Goal: Task Accomplishment & Management: Complete application form

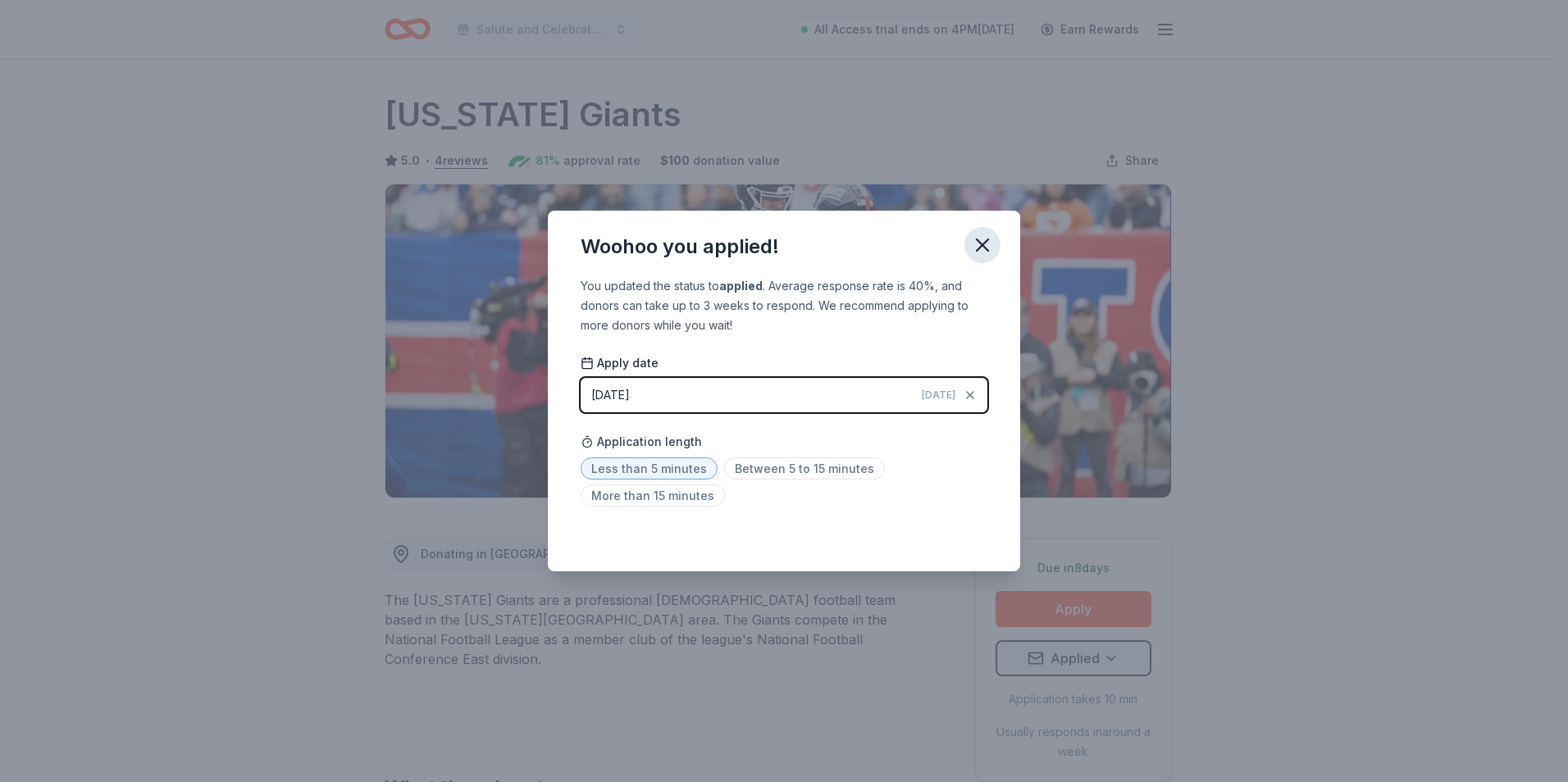
click at [987, 242] on icon "button" at bounding box center [982, 244] width 12 height 12
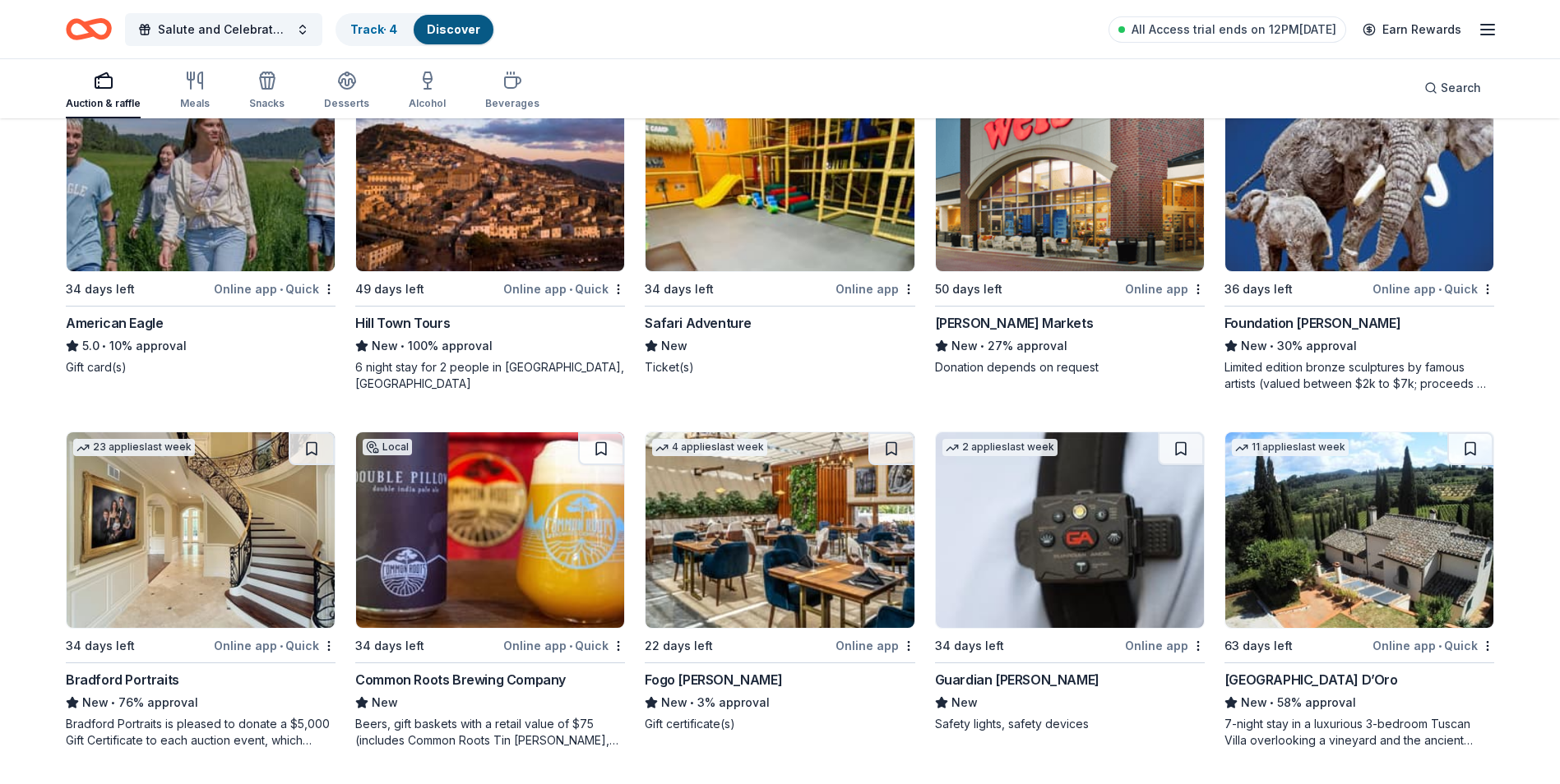
scroll to position [2414, 0]
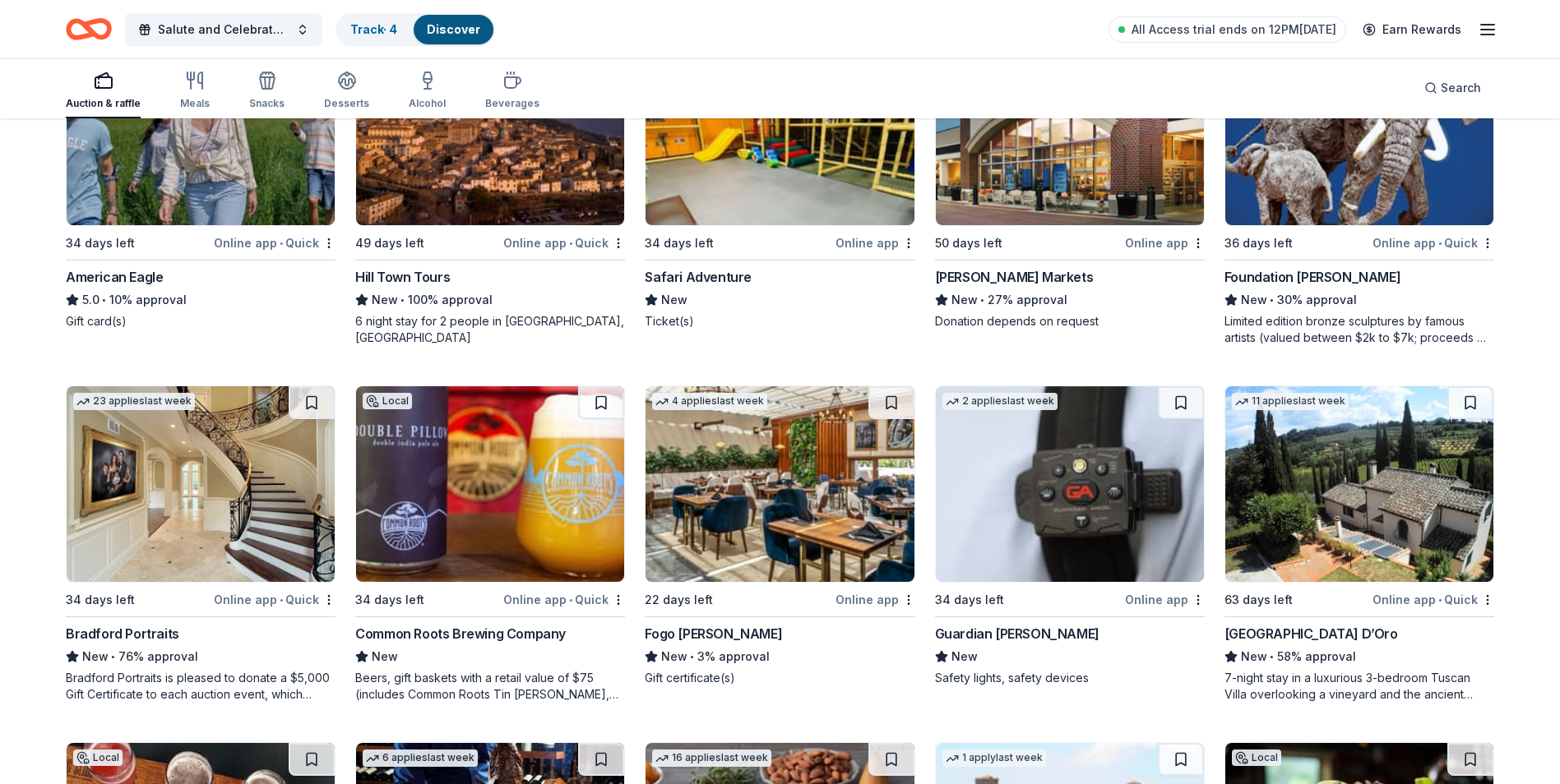
click at [149, 273] on div "American Eagle" at bounding box center [114, 277] width 97 height 20
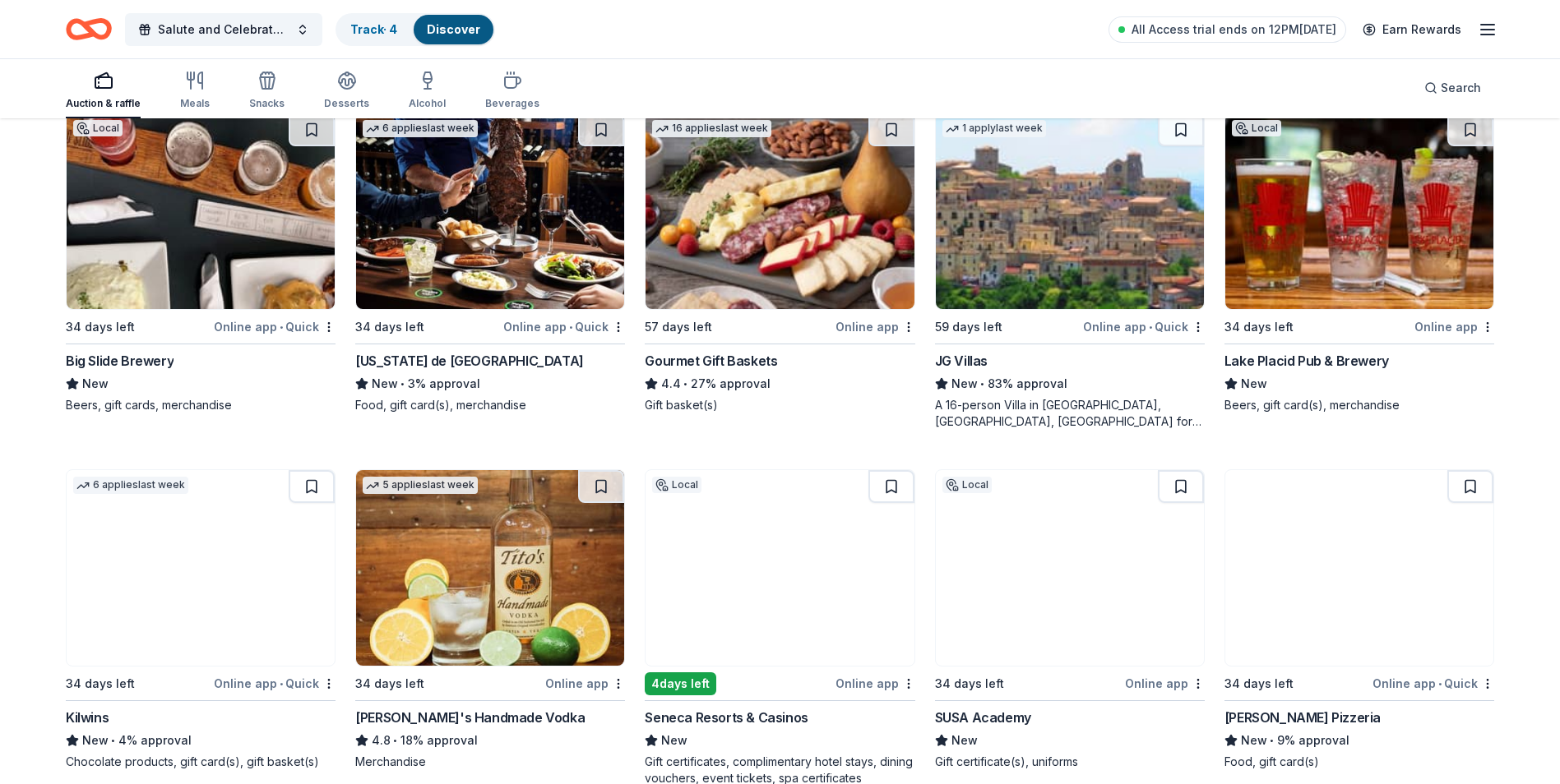
scroll to position [3084, 0]
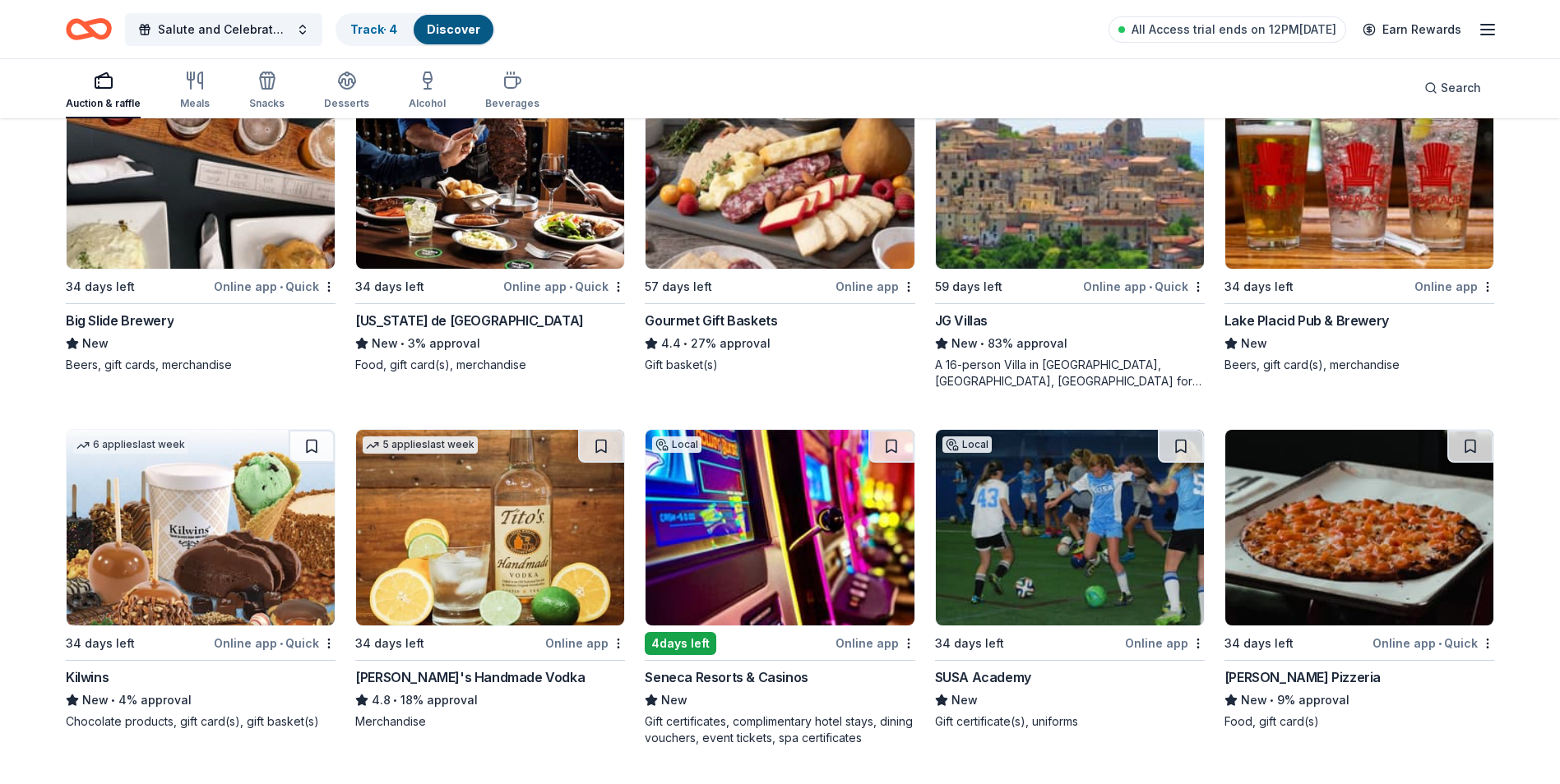
click at [723, 315] on div "Gourmet Gift Baskets" at bounding box center [711, 321] width 132 height 20
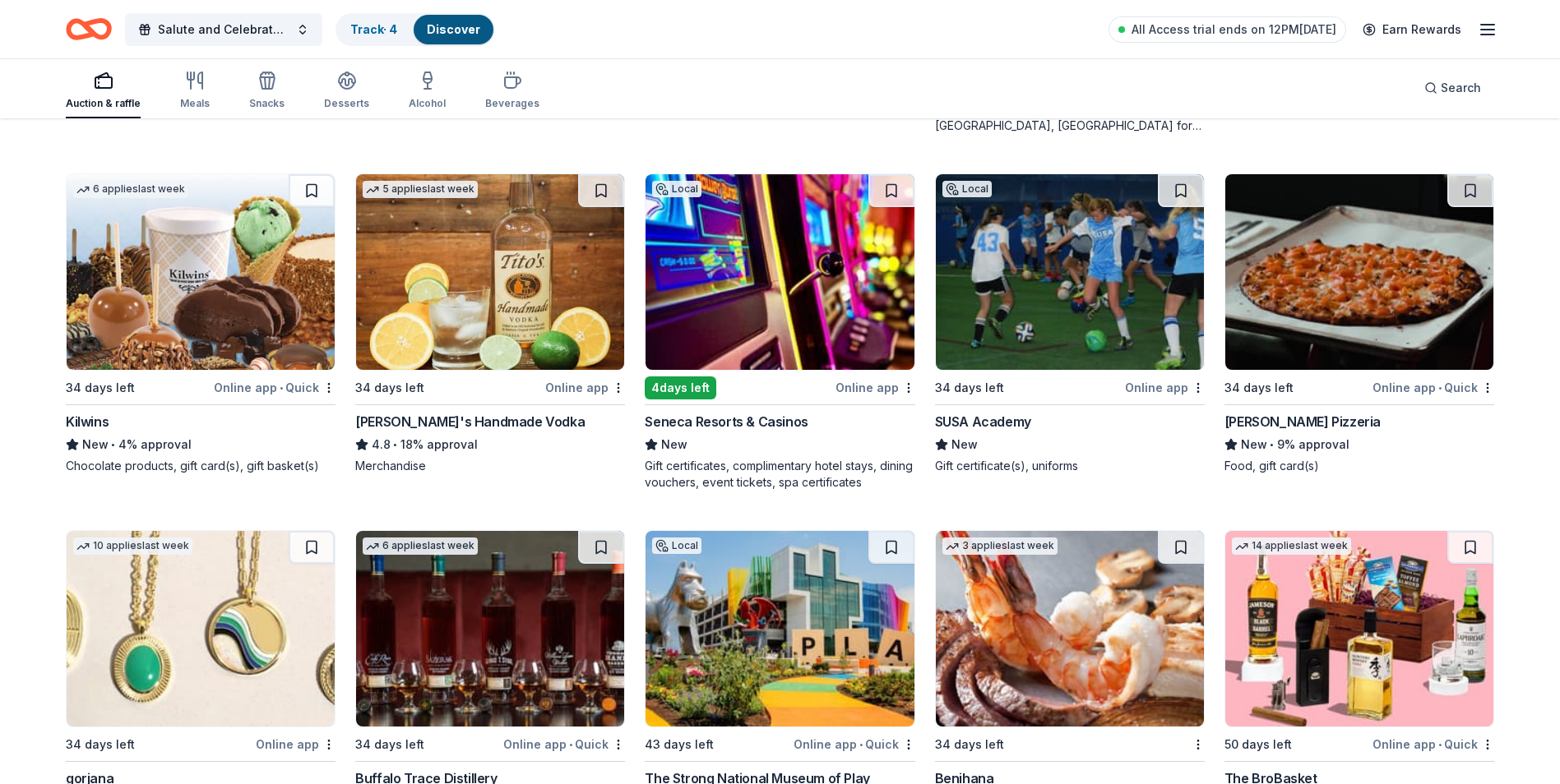
scroll to position [3347, 0]
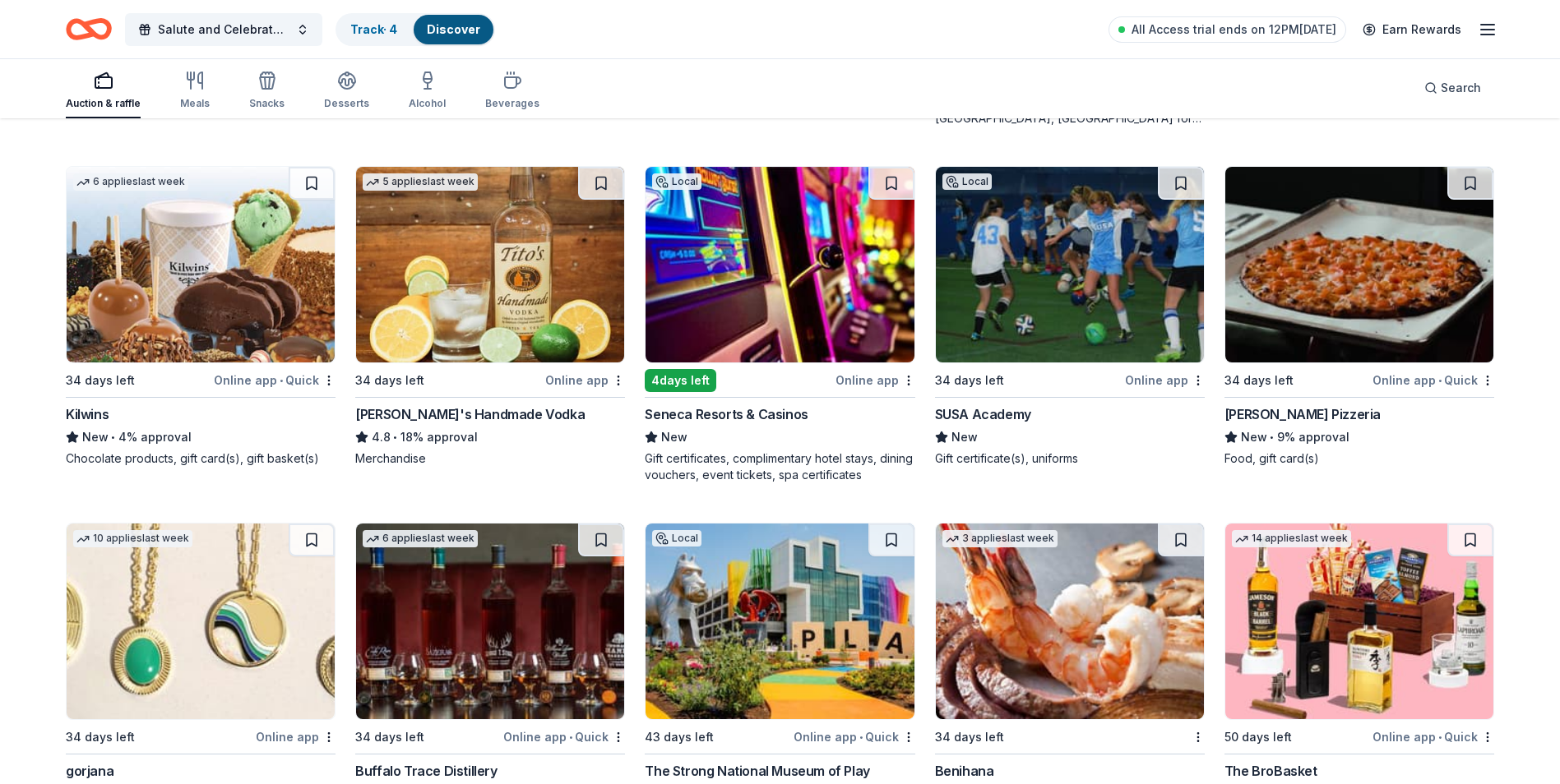
click at [453, 413] on div "Tito's Handmade Vodka" at bounding box center [470, 414] width 229 height 20
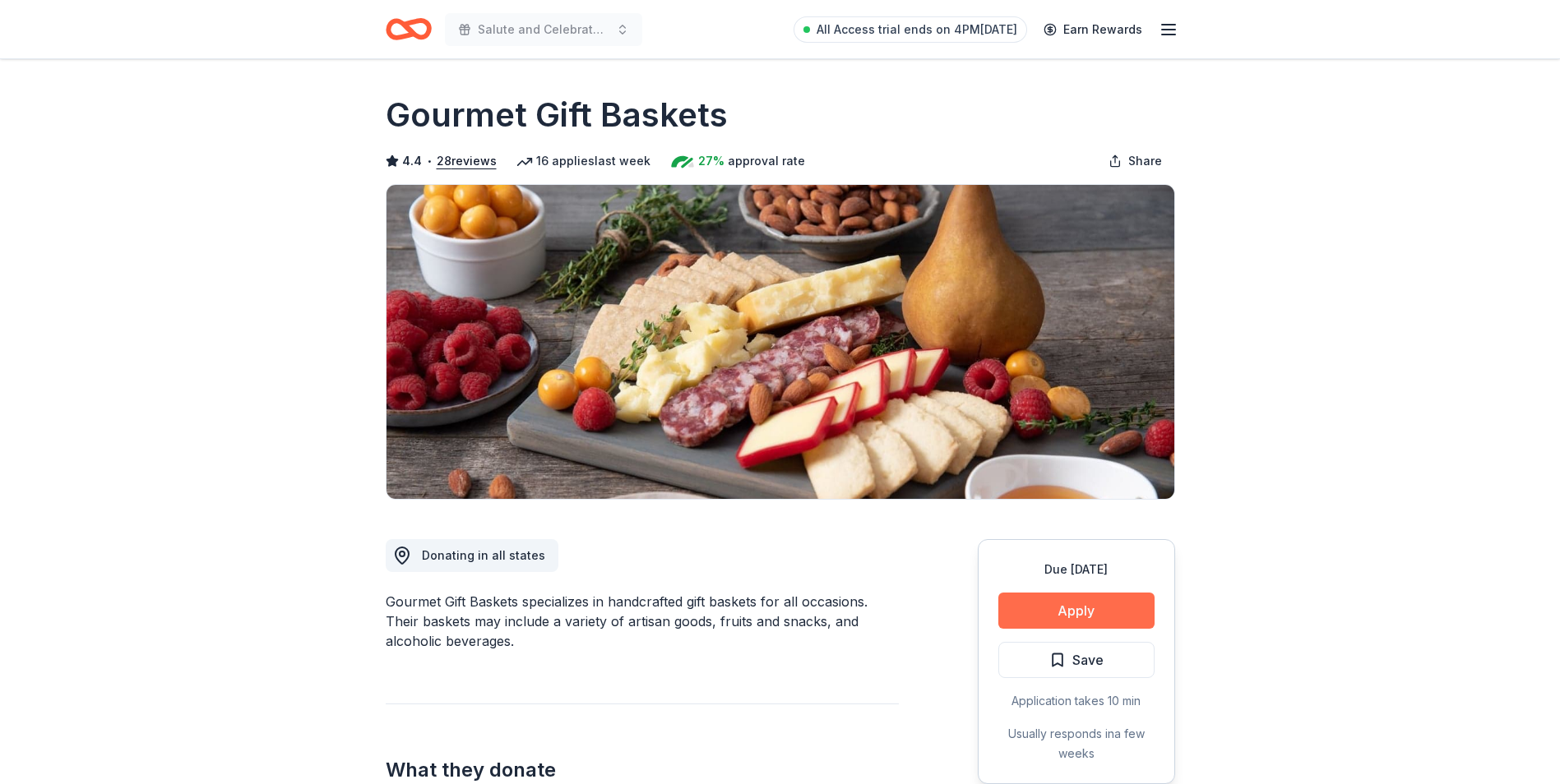
click at [1089, 605] on button "Apply" at bounding box center [1077, 610] width 156 height 36
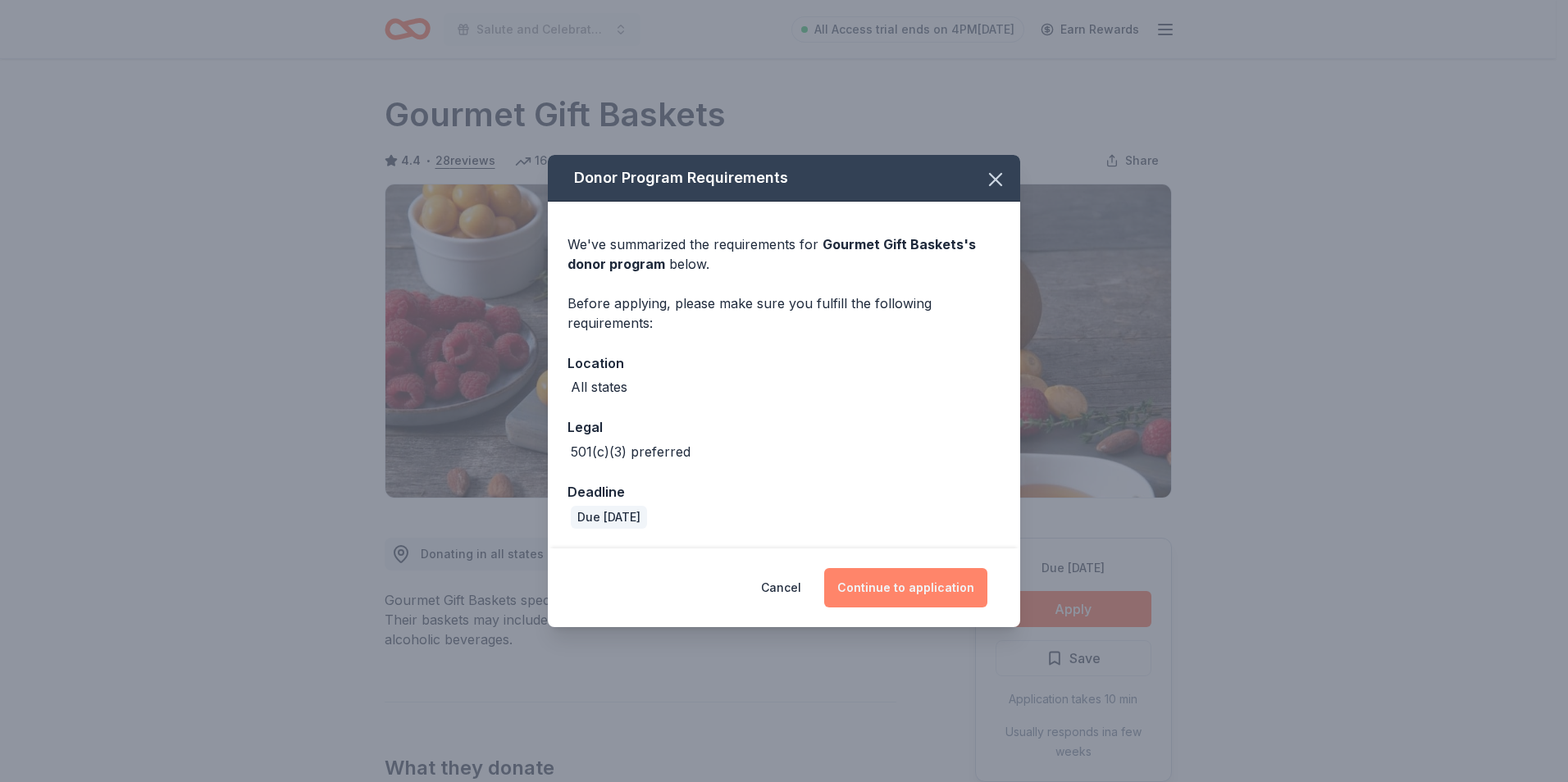
click at [895, 581] on button "Continue to application" at bounding box center [905, 588] width 163 height 39
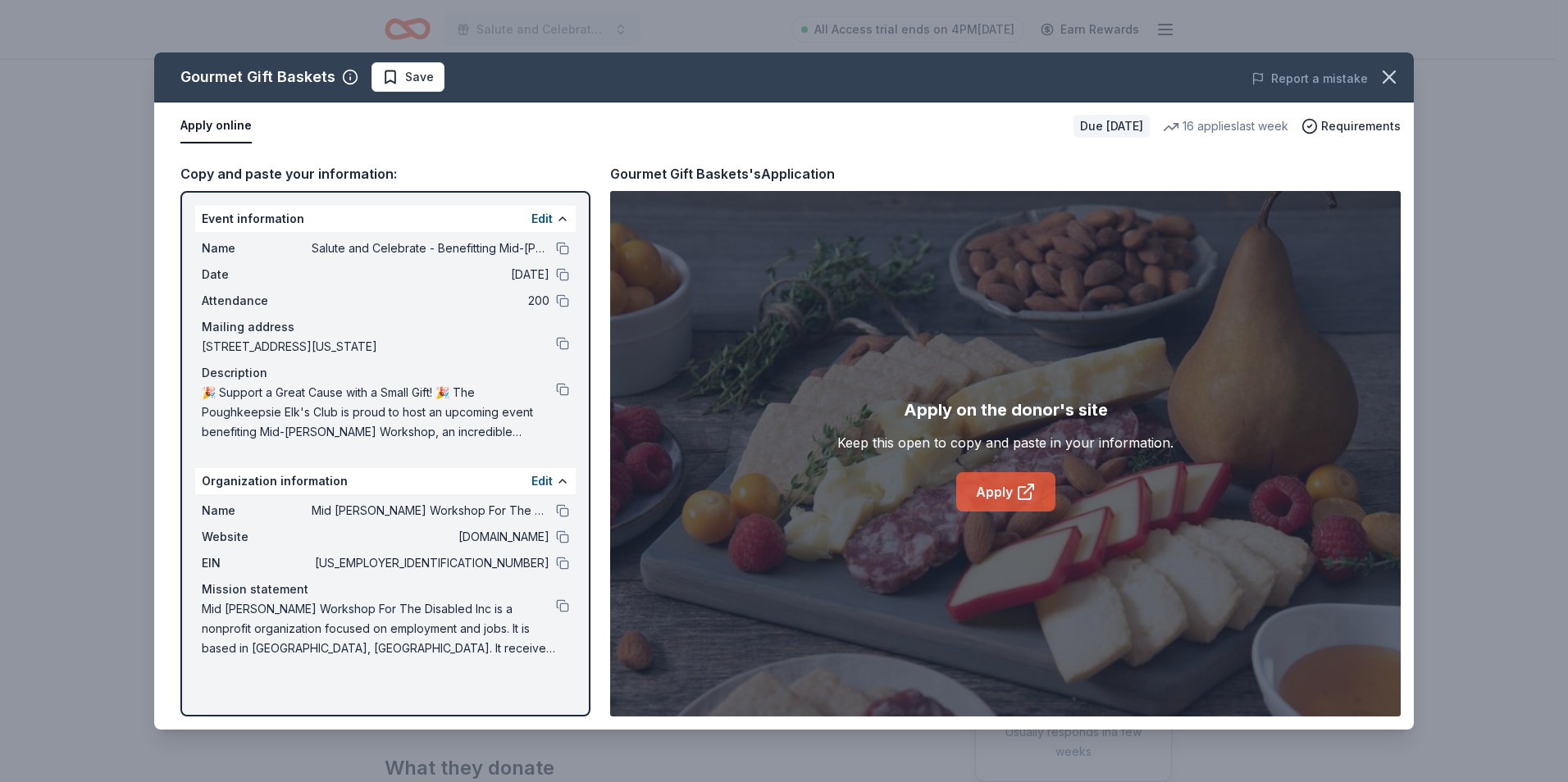
click at [1008, 489] on link "Apply" at bounding box center [1005, 492] width 99 height 39
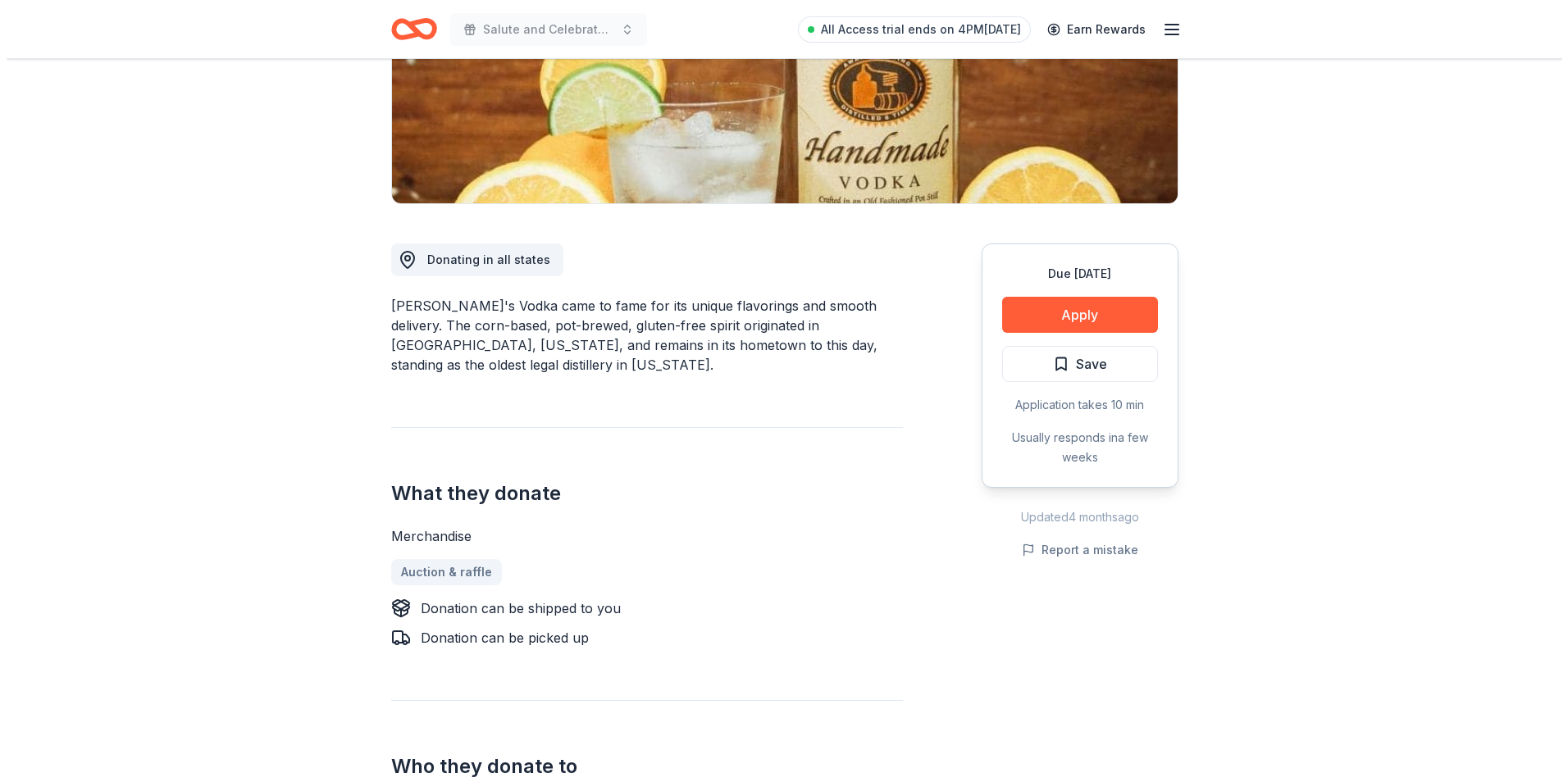
scroll to position [295, 0]
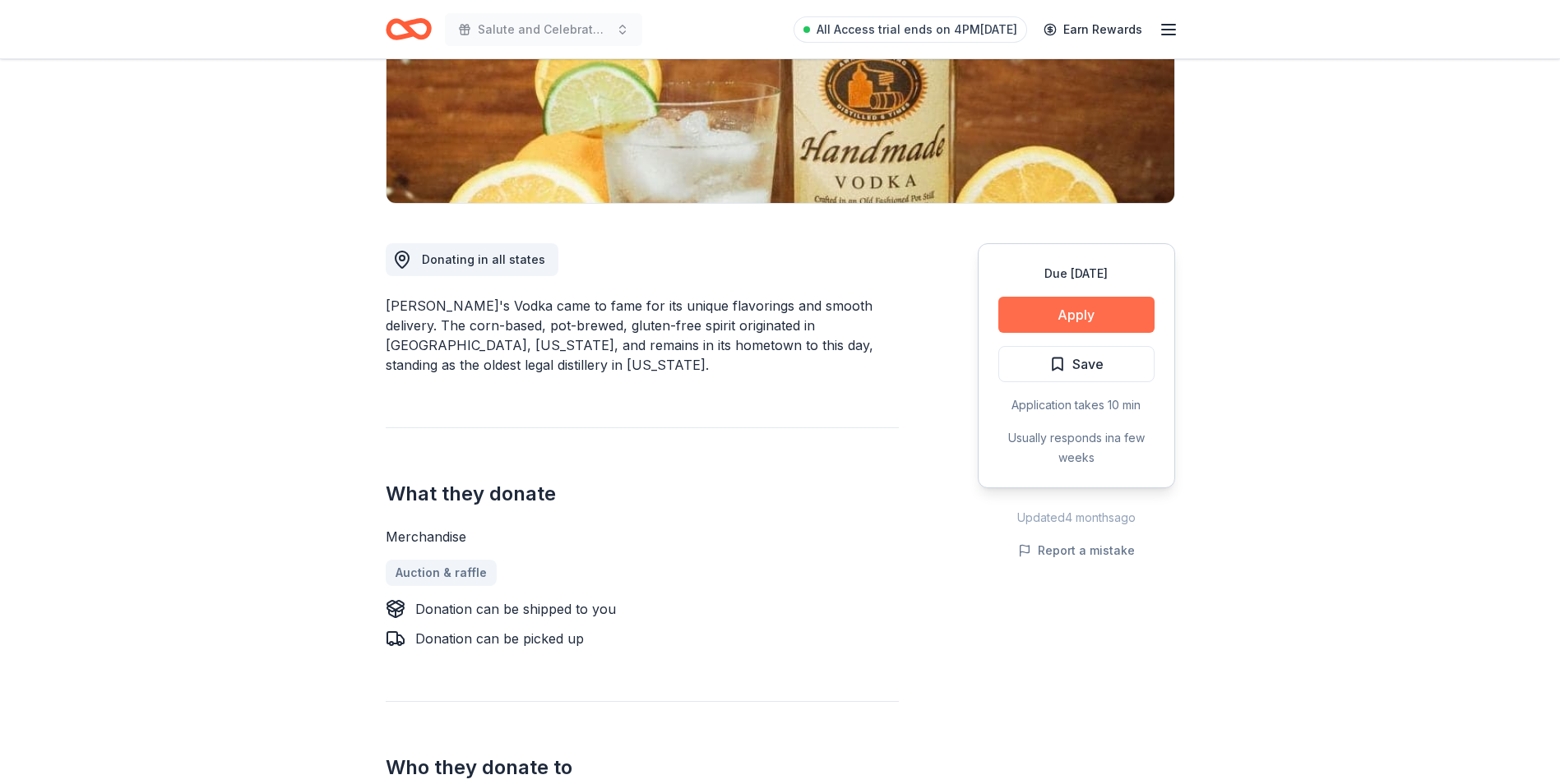
click at [1042, 312] on button "Apply" at bounding box center [1077, 314] width 156 height 36
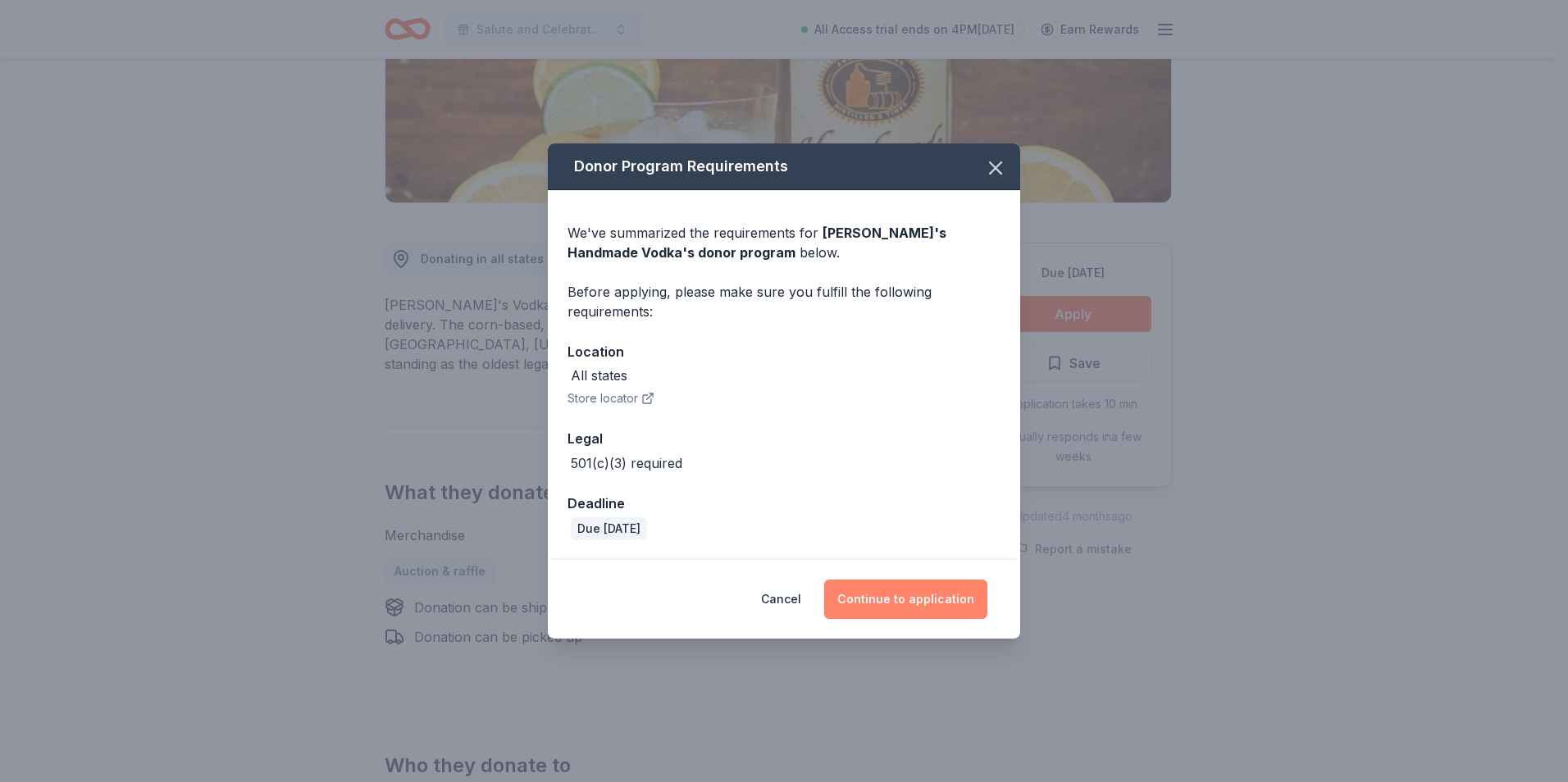
click at [897, 603] on button "Continue to application" at bounding box center [905, 600] width 163 height 39
